Goal: Transaction & Acquisition: Purchase product/service

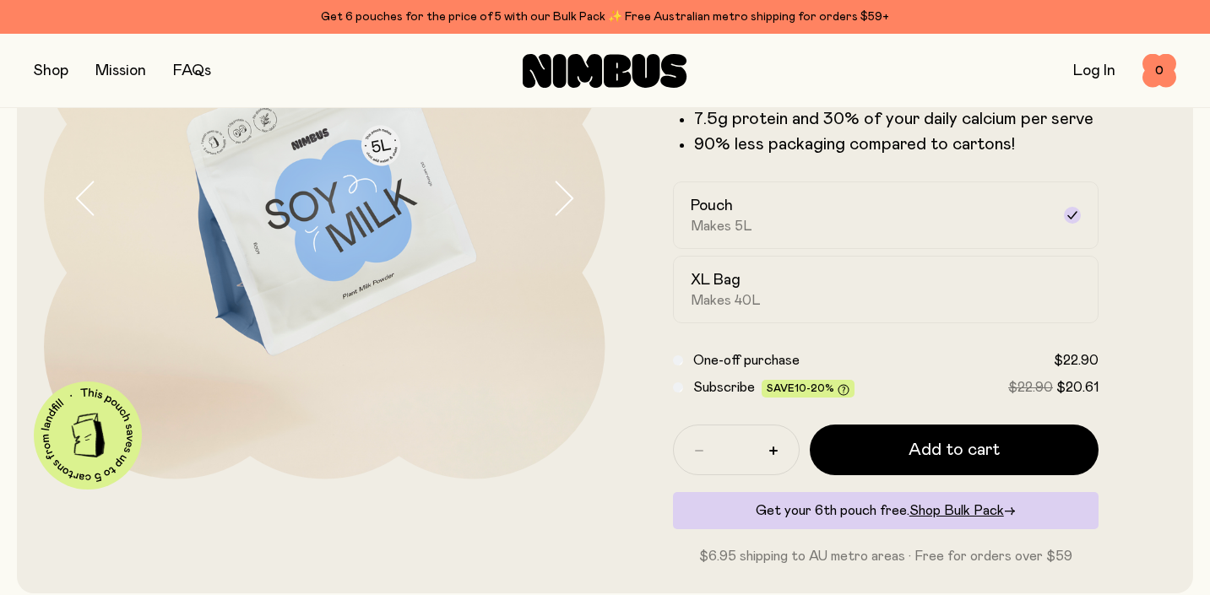
scroll to position [238, 0]
click at [1080, 72] on link "Log In" at bounding box center [1094, 70] width 42 height 15
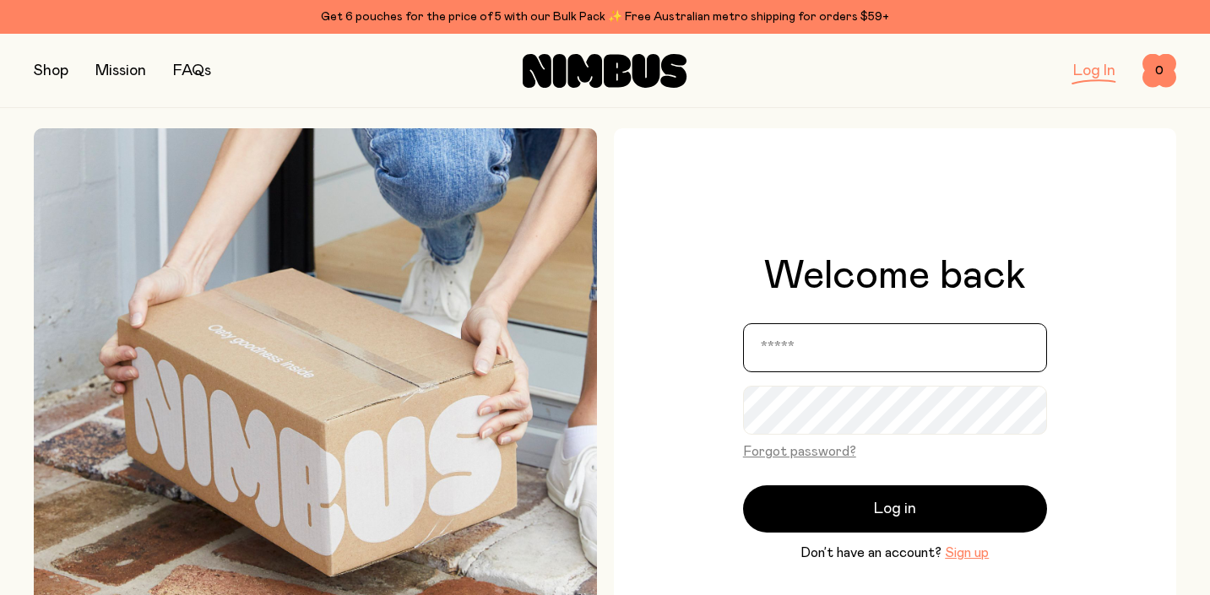
click at [777, 345] on input "email" at bounding box center [895, 347] width 304 height 49
type input "**********"
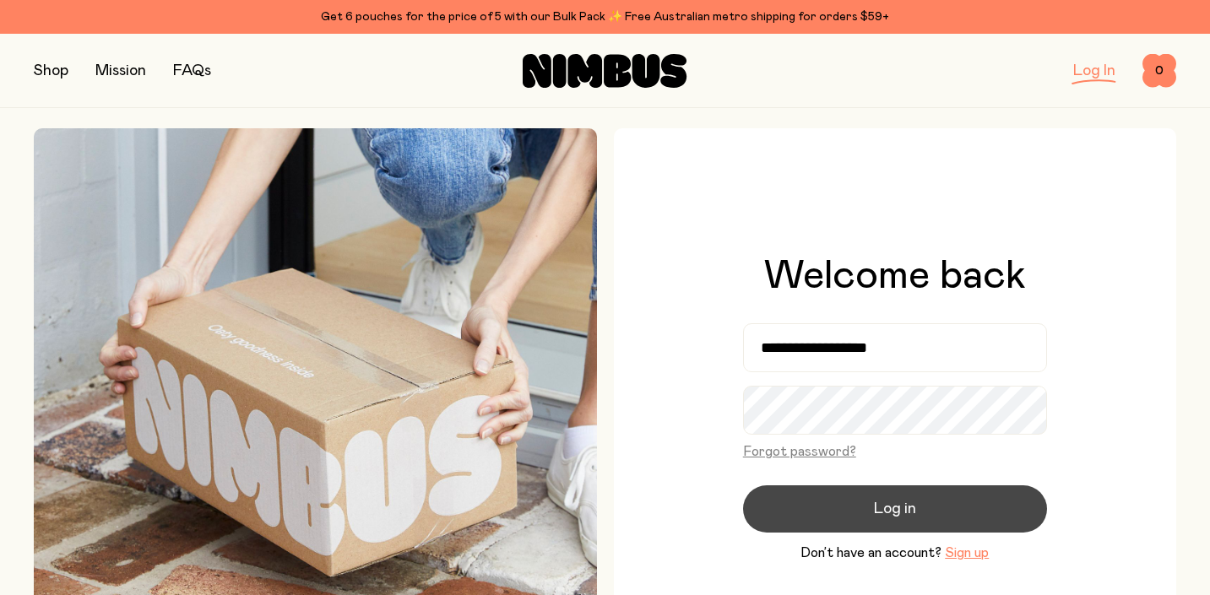
click at [901, 510] on span "Log in" at bounding box center [895, 509] width 42 height 24
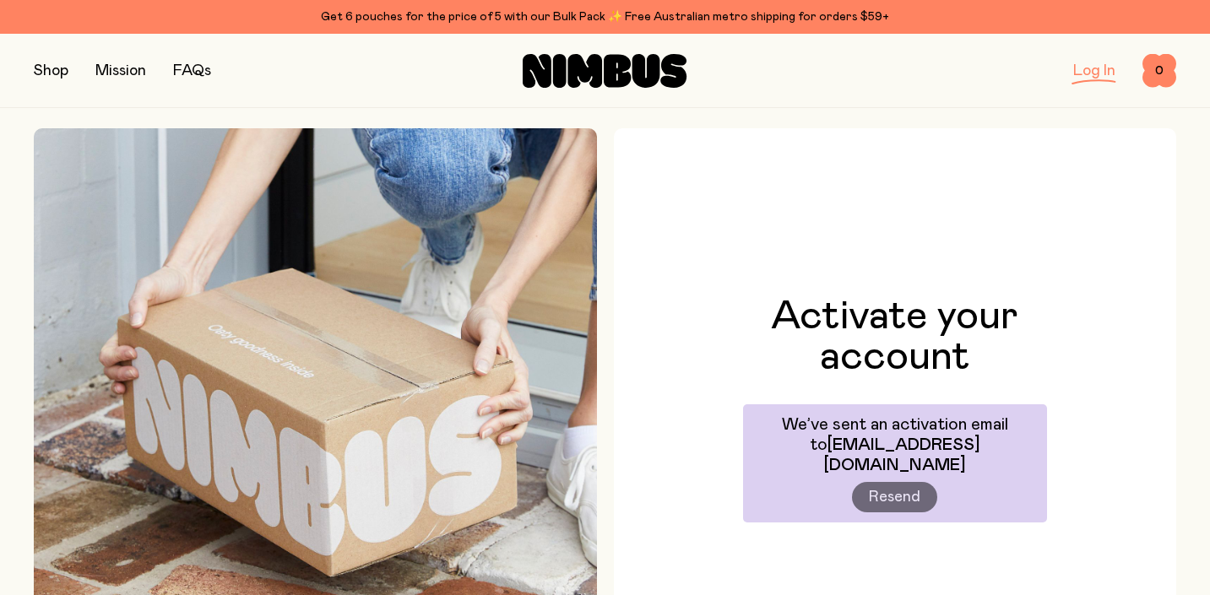
scroll to position [87, 0]
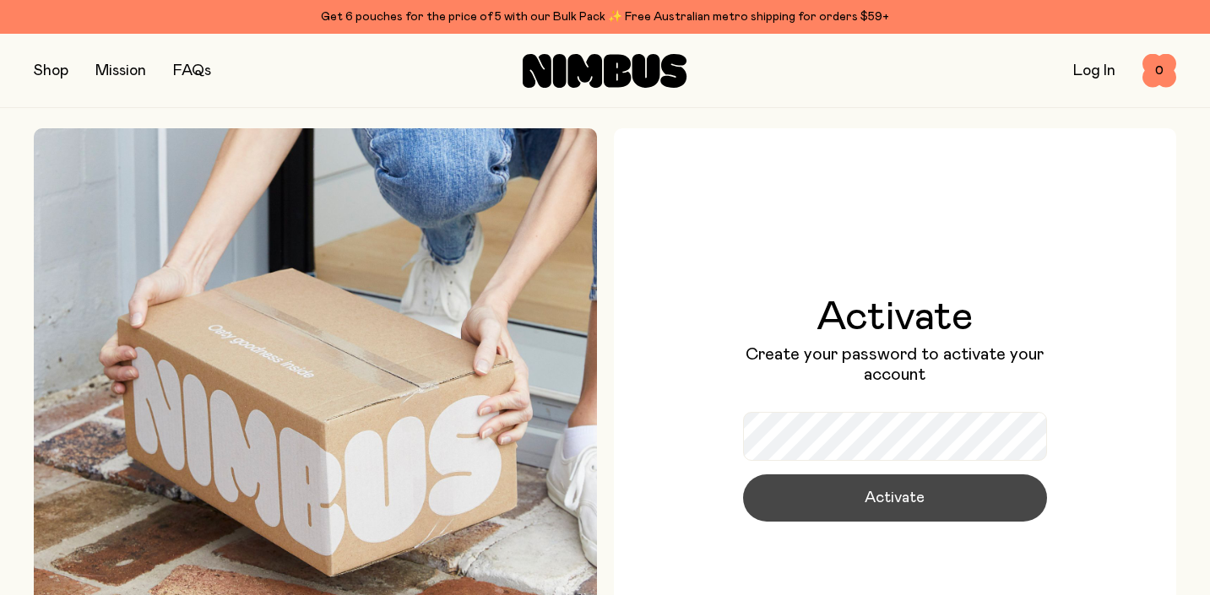
click at [901, 500] on span "Activate" at bounding box center [894, 498] width 60 height 24
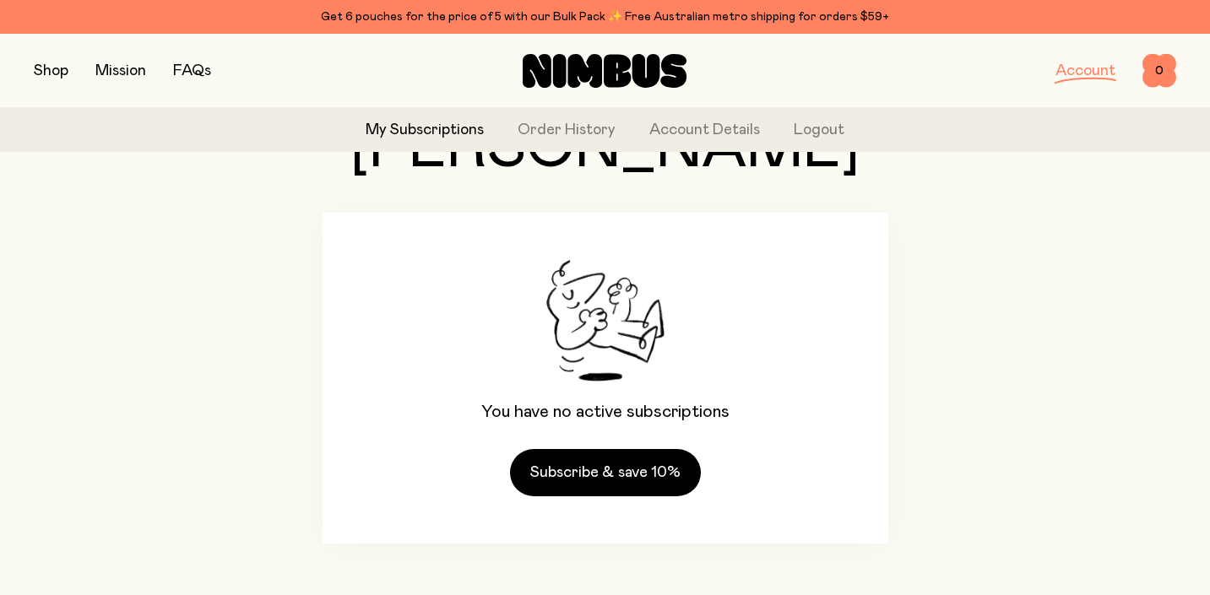
scroll to position [131, 0]
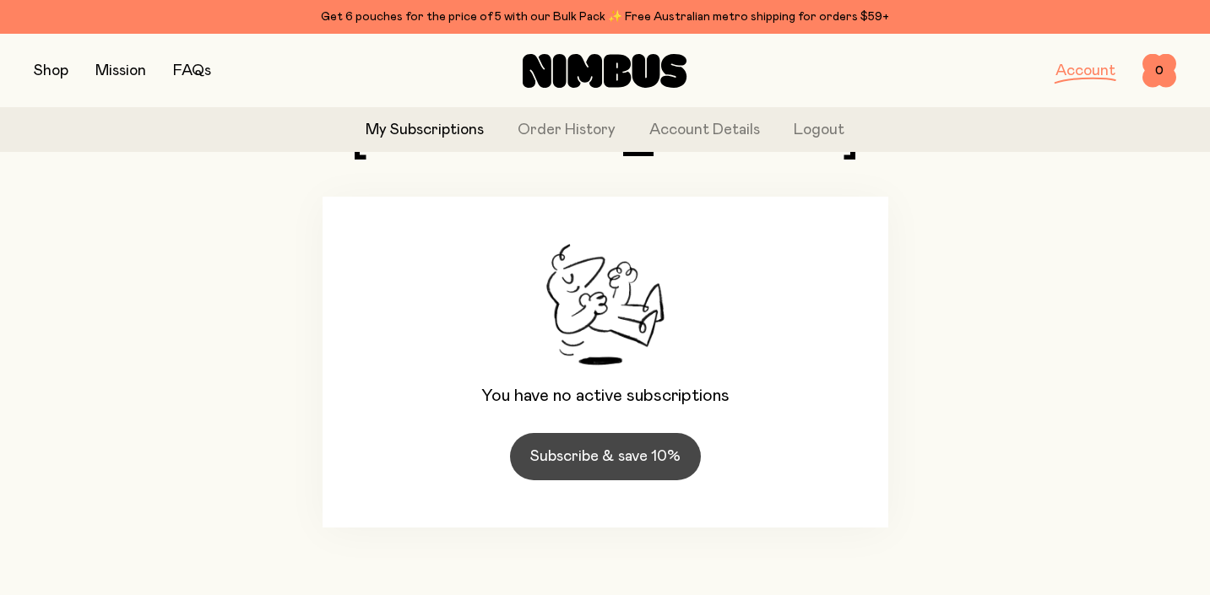
click at [641, 458] on link "Subscribe & save 10%" at bounding box center [605, 456] width 191 height 47
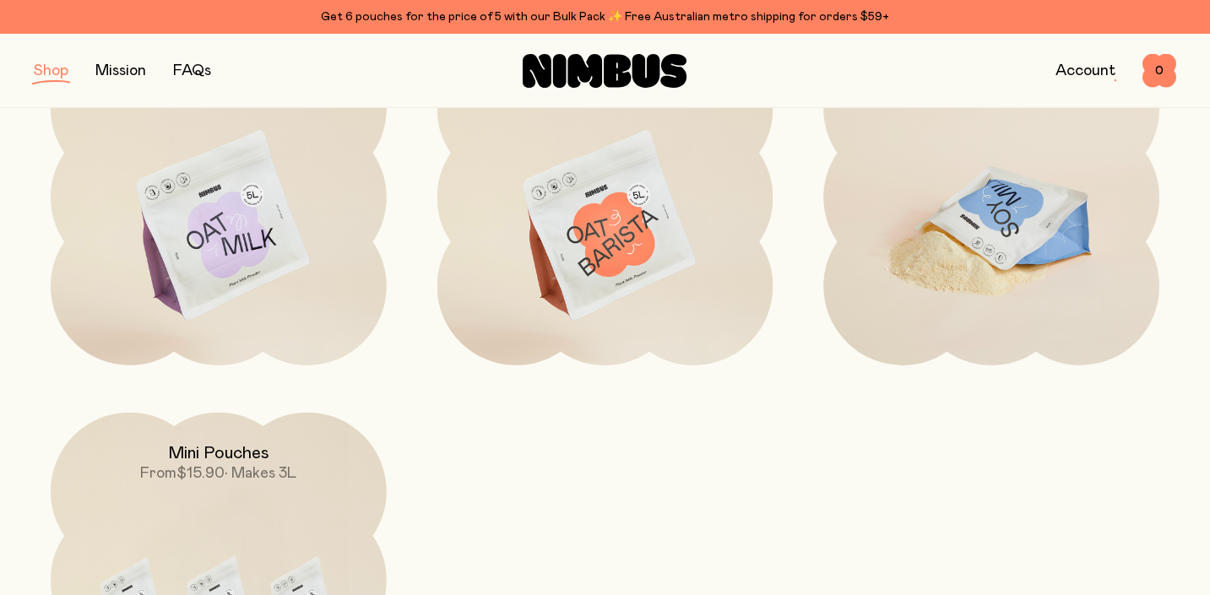
scroll to position [326, 0]
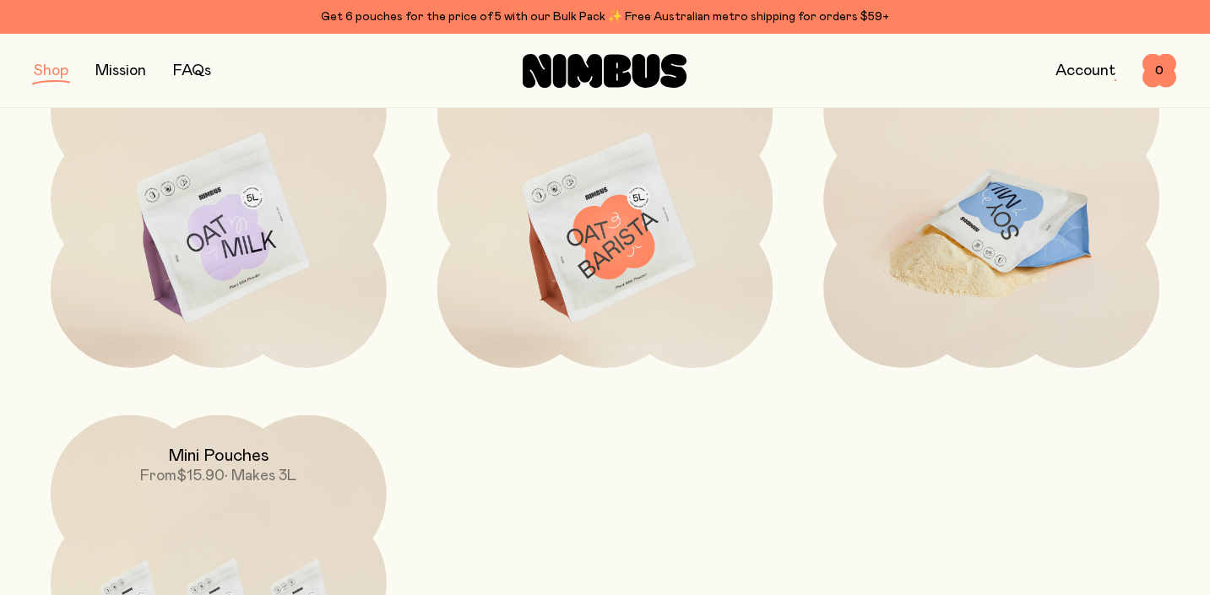
click at [1004, 213] on img at bounding box center [991, 229] width 336 height 394
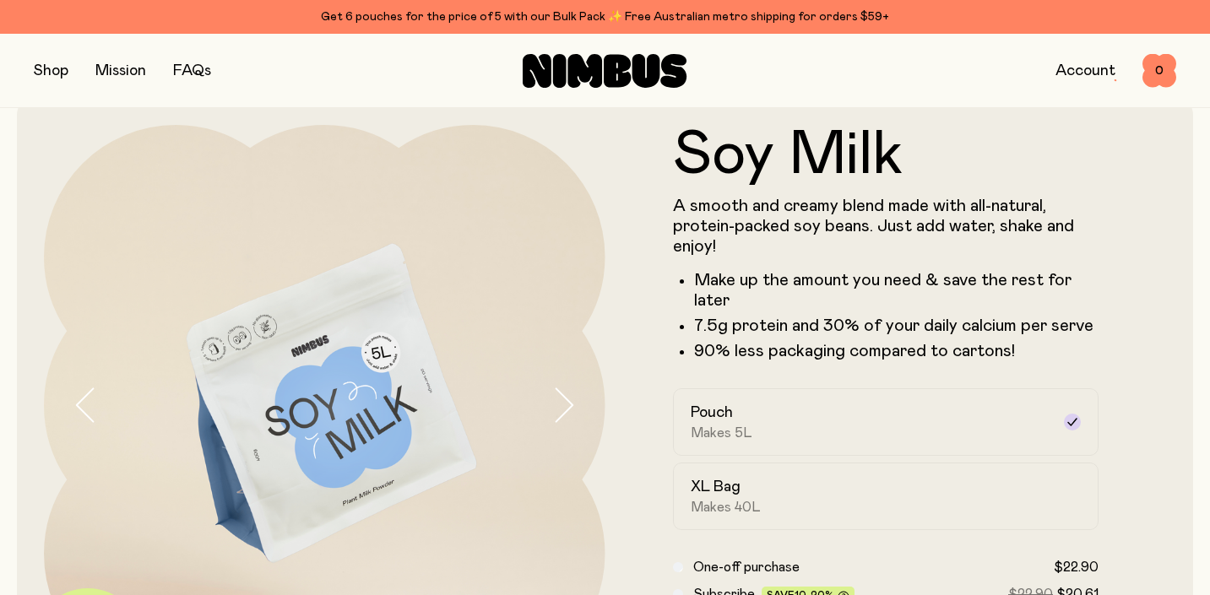
scroll to position [218, 0]
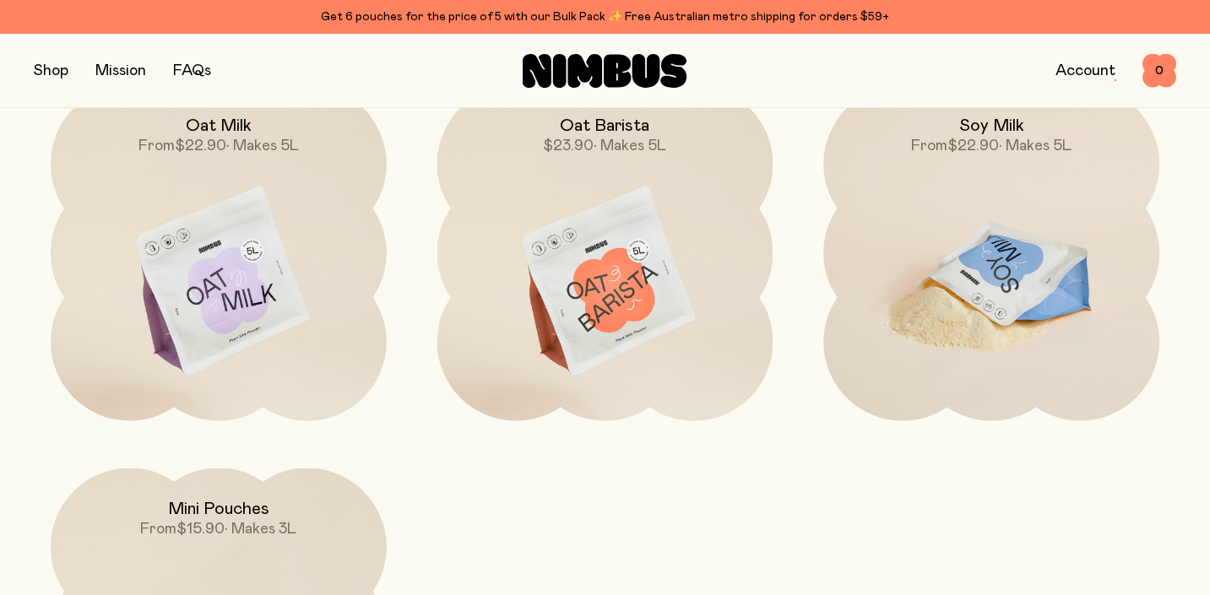
scroll to position [1422, 0]
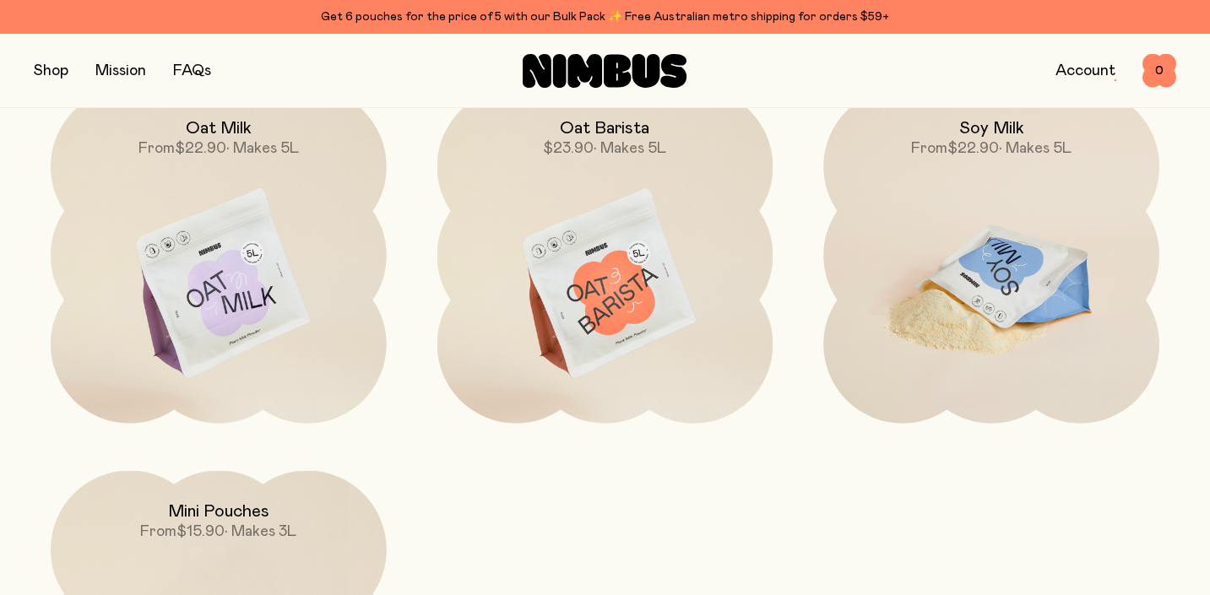
click at [988, 275] on img at bounding box center [991, 285] width 336 height 394
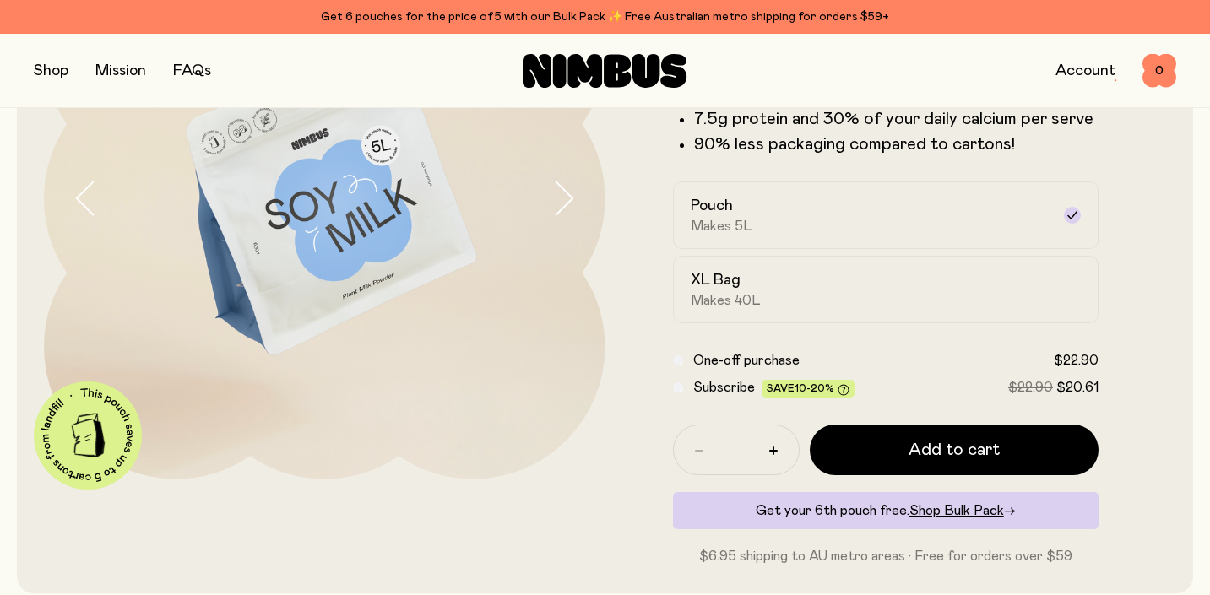
scroll to position [241, 0]
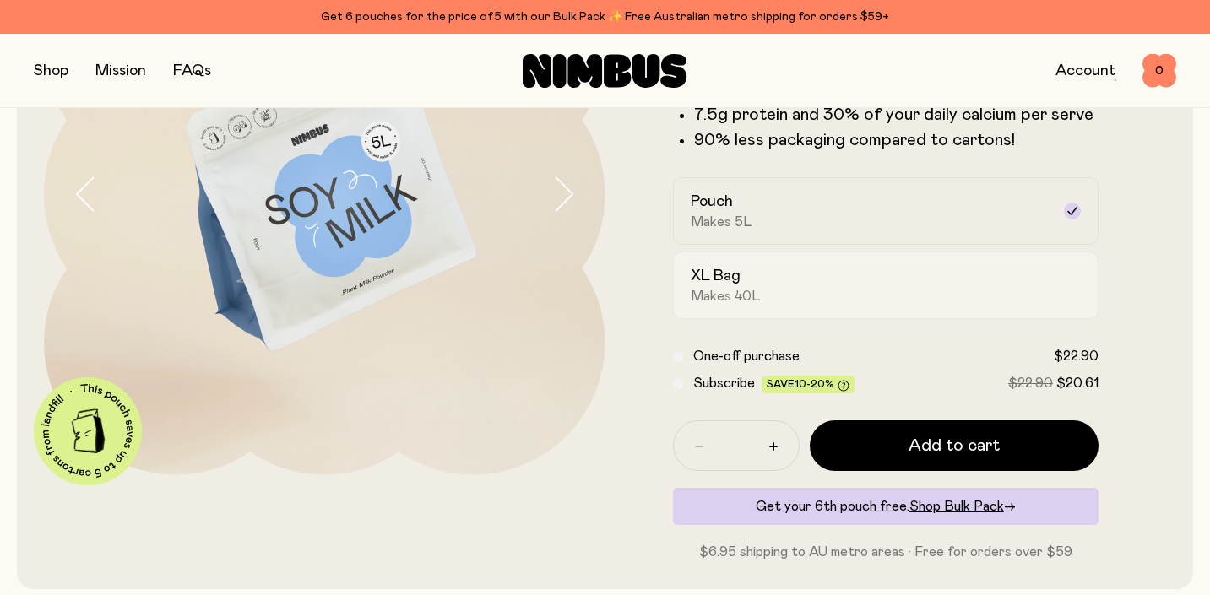
click at [811, 284] on div "XL Bag Makes 40L" at bounding box center [870, 285] width 360 height 39
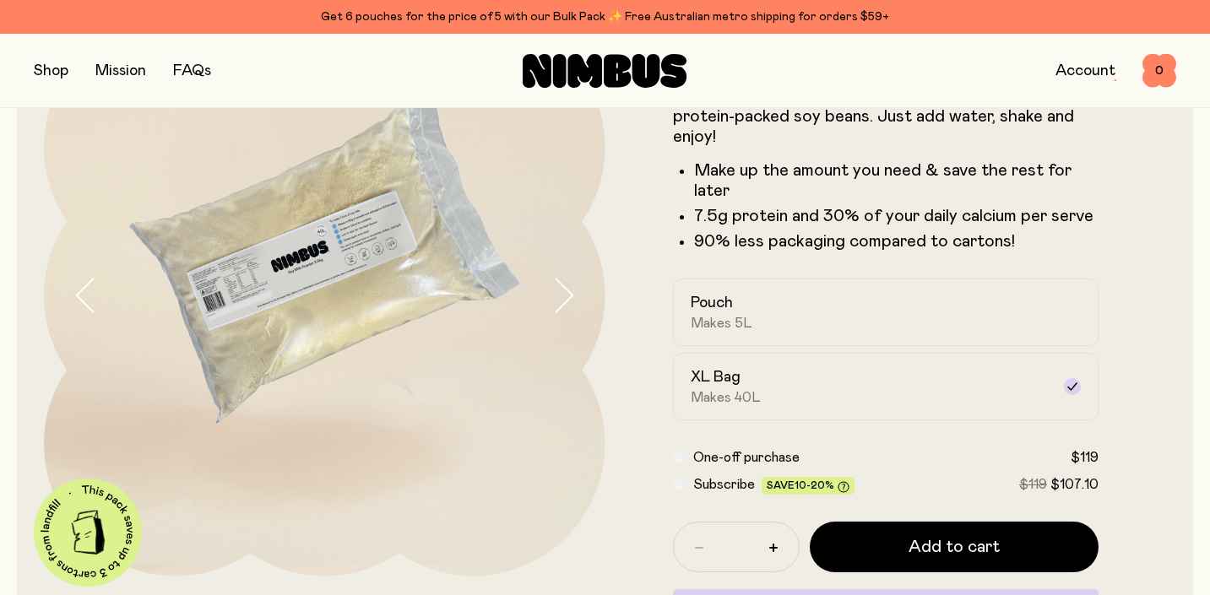
scroll to position [139, 0]
click at [818, 306] on div "Pouch Makes 5L" at bounding box center [870, 313] width 360 height 39
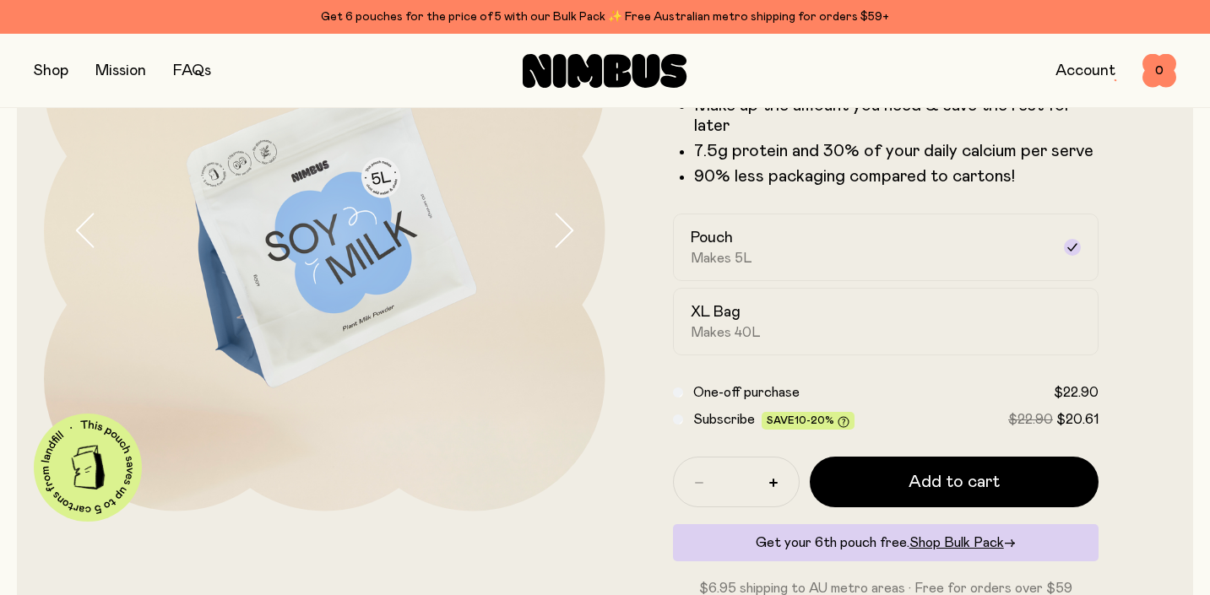
scroll to position [206, 0]
click at [876, 314] on div "XL Bag Makes 40L" at bounding box center [870, 320] width 360 height 39
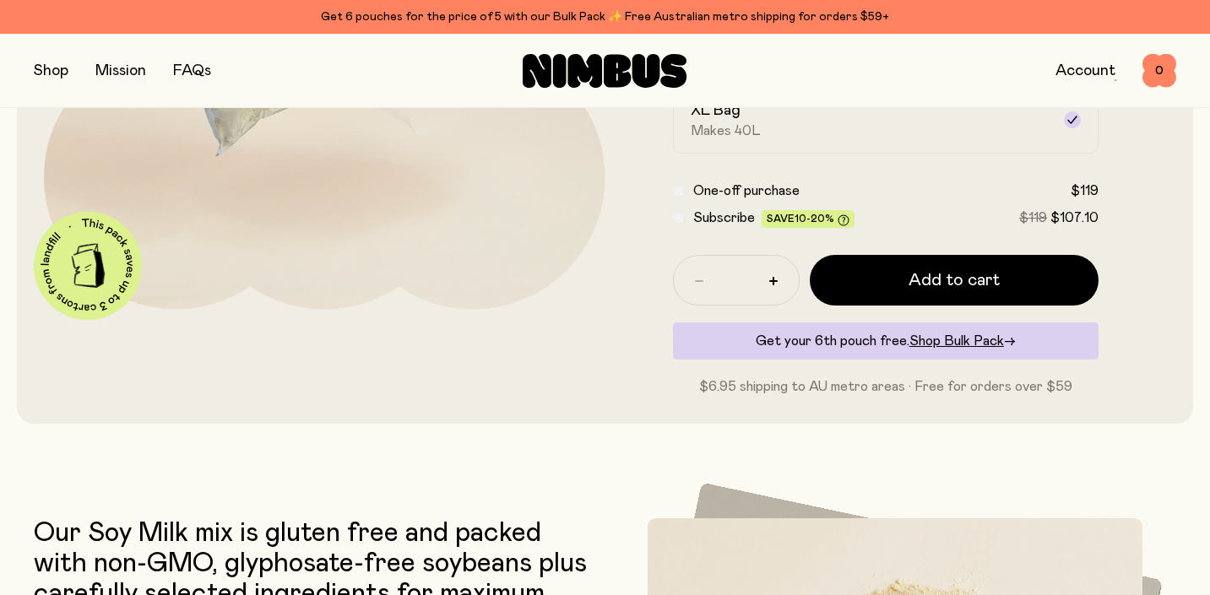
scroll to position [405, 0]
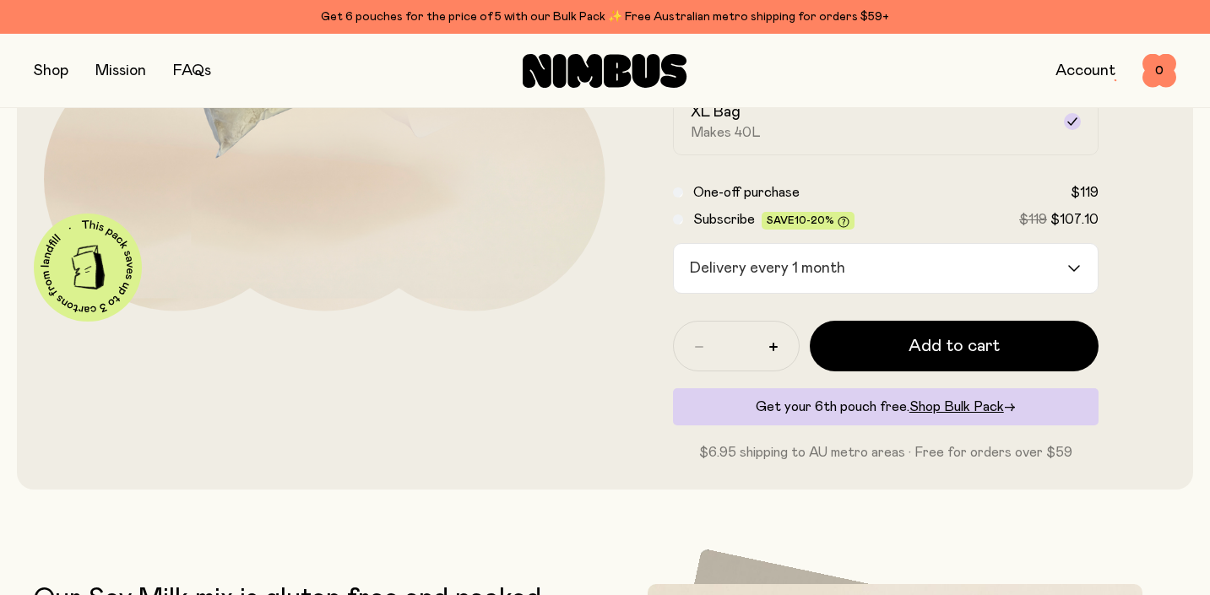
click at [950, 398] on div "Get your 6th pouch free. Shop Bulk Pack →" at bounding box center [886, 406] width 426 height 37
click at [950, 404] on span "Shop Bulk Pack" at bounding box center [956, 407] width 95 height 14
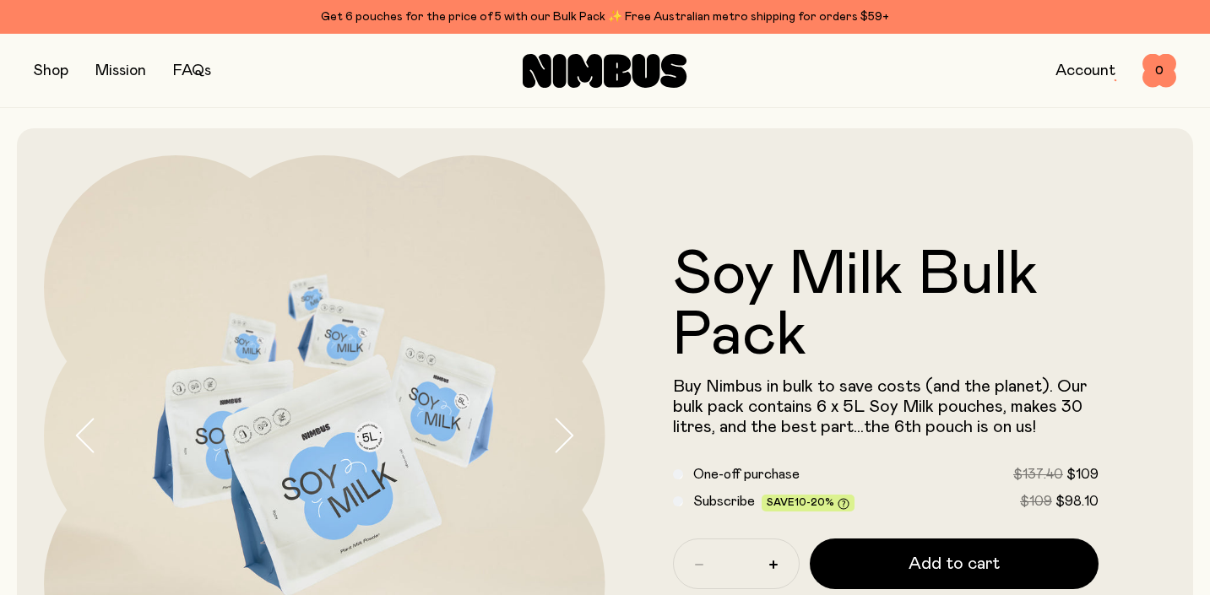
click at [52, 75] on button "button" at bounding box center [51, 71] width 35 height 24
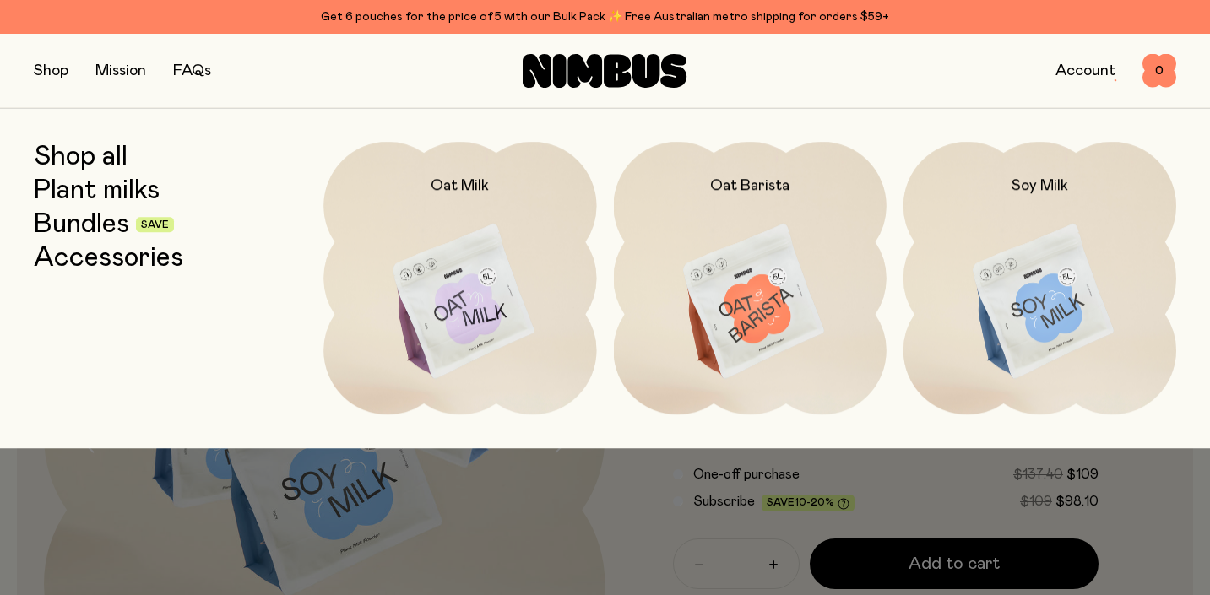
click at [91, 155] on link "Shop all" at bounding box center [81, 157] width 94 height 30
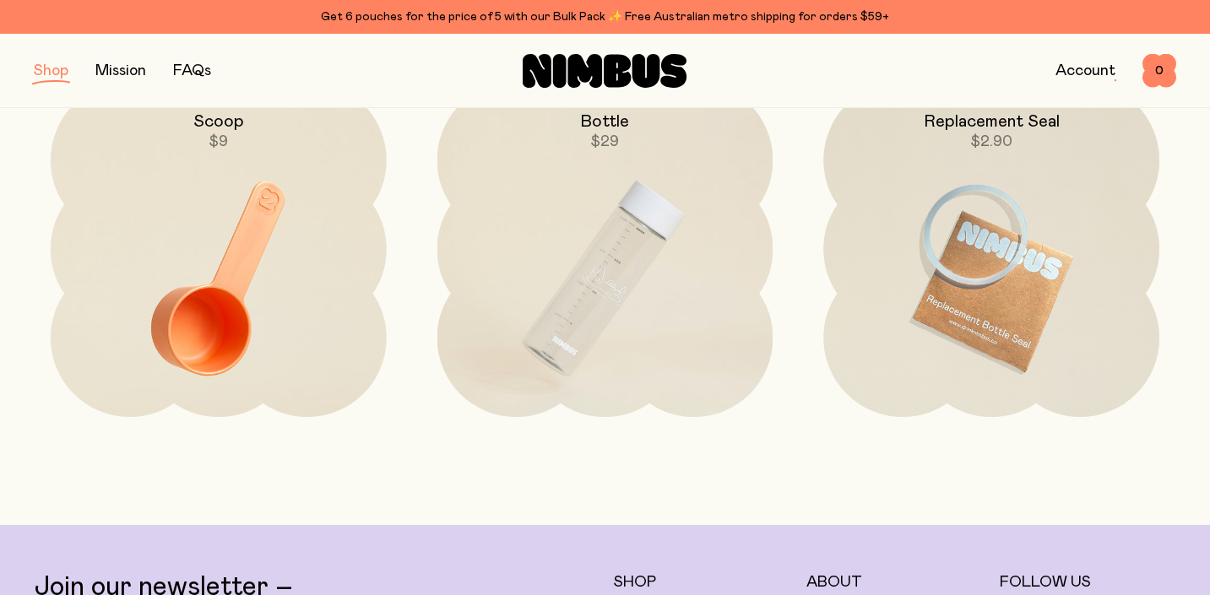
scroll to position [2538, 0]
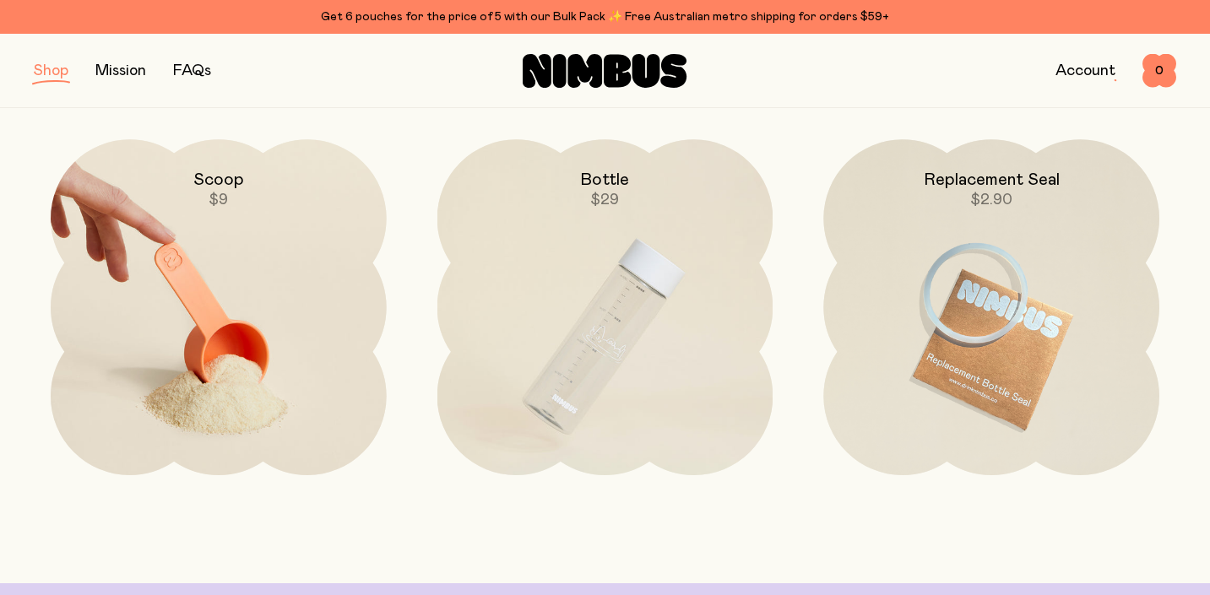
click at [225, 309] on img at bounding box center [219, 336] width 336 height 394
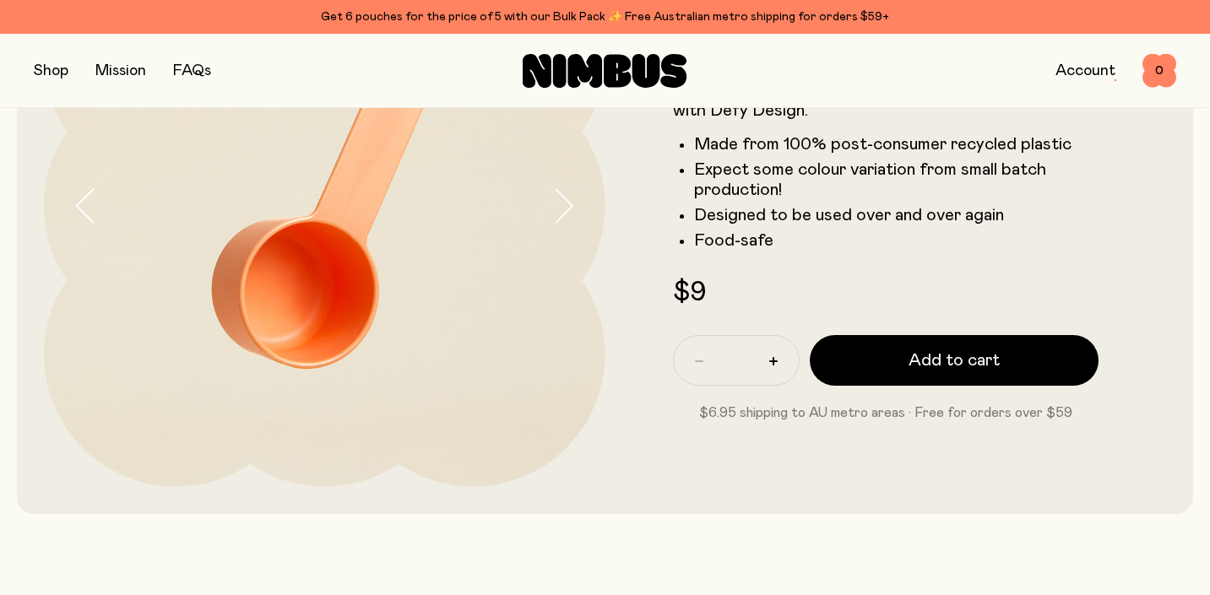
scroll to position [165, 0]
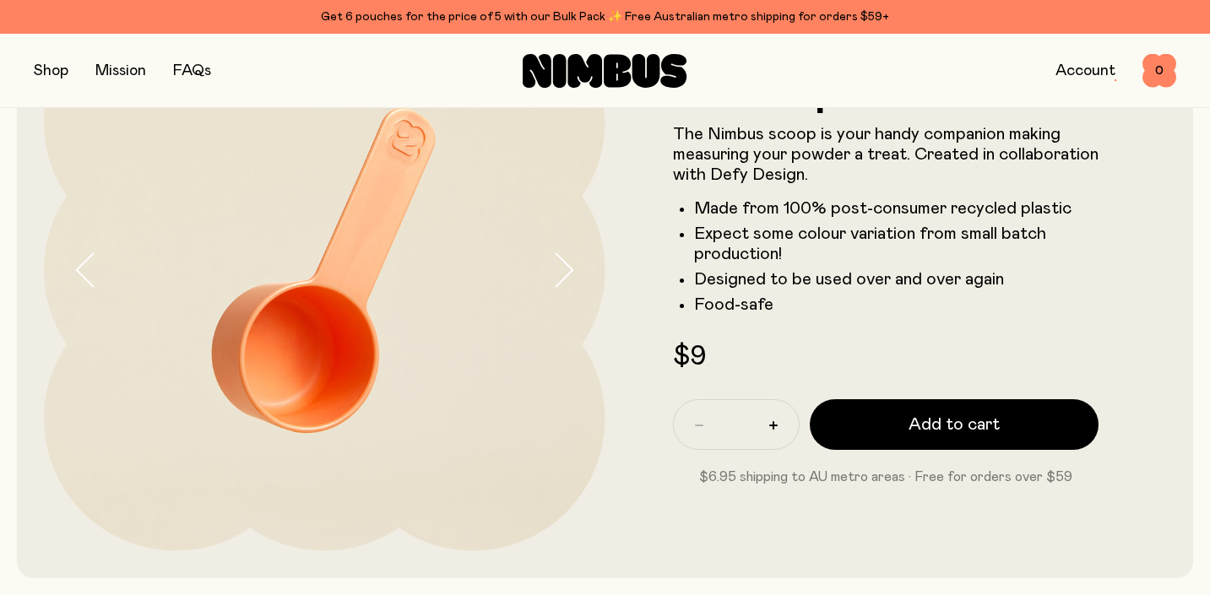
click at [573, 267] on icon "button" at bounding box center [563, 269] width 24 height 35
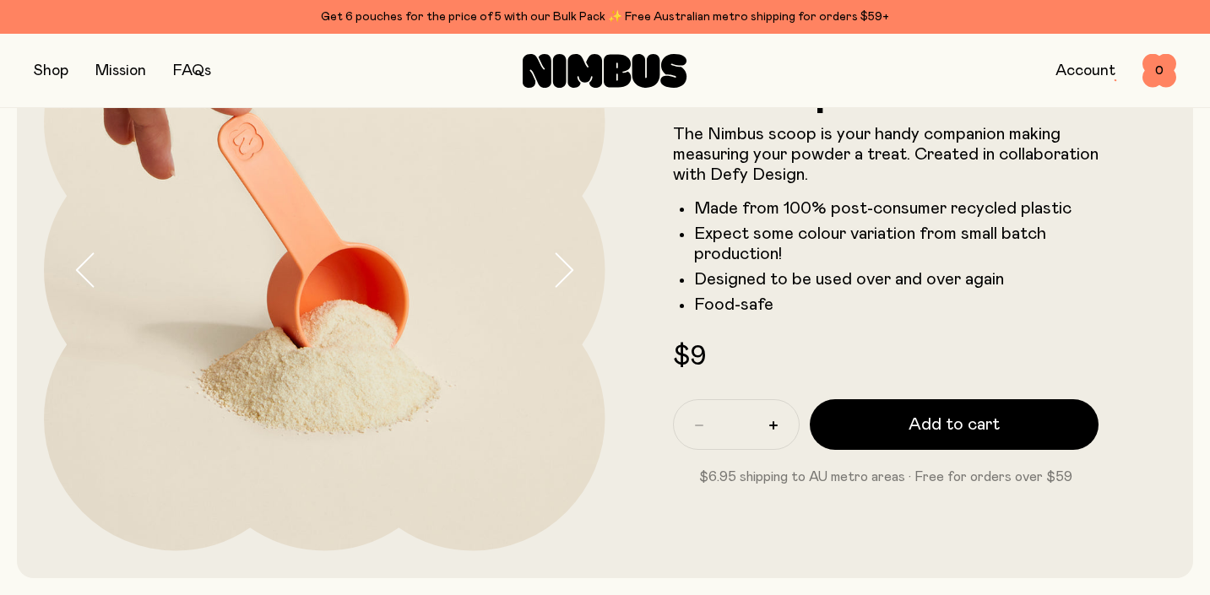
click at [573, 267] on icon "button" at bounding box center [563, 269] width 24 height 35
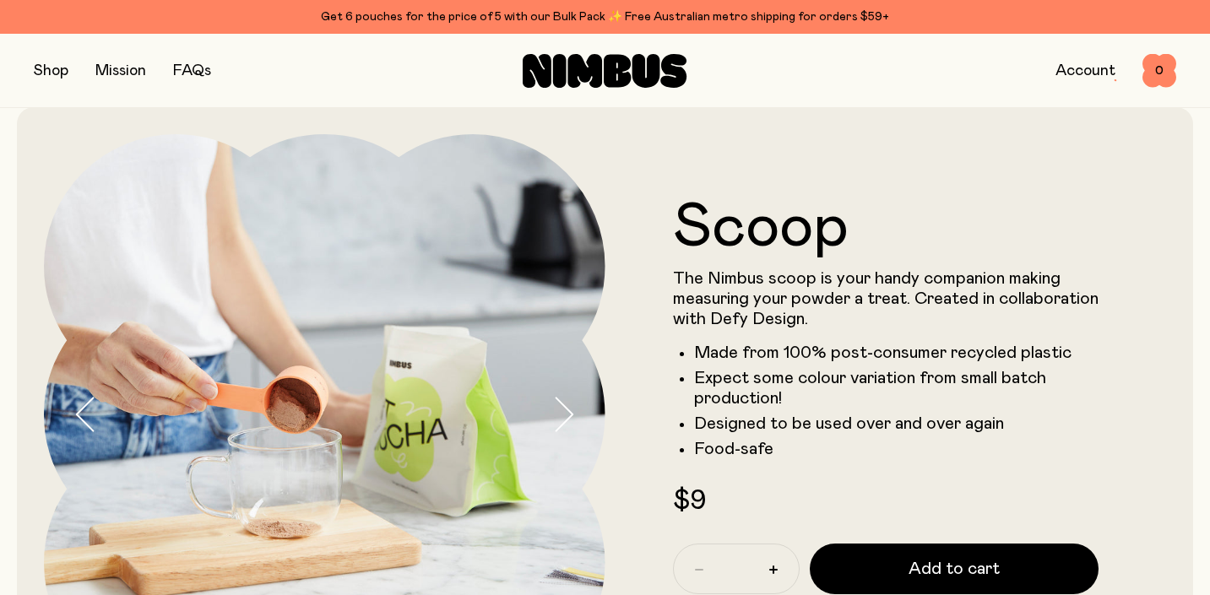
scroll to position [0, 0]
